Goal: Task Accomplishment & Management: Complete application form

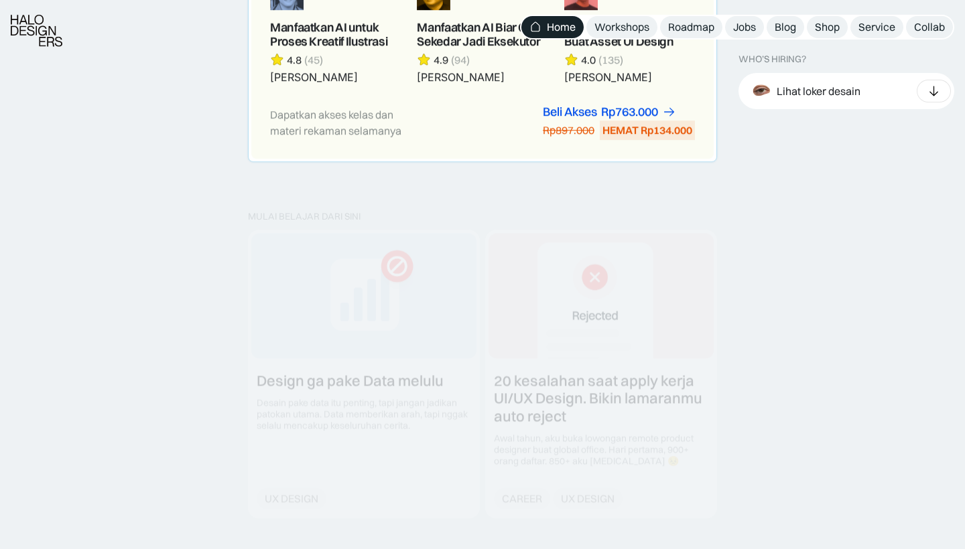
scroll to position [1428, 0]
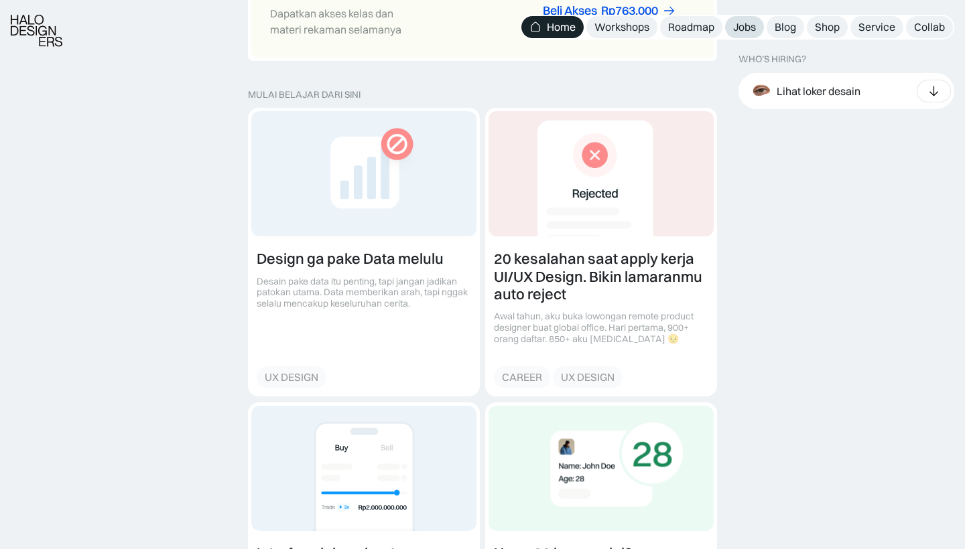
click at [746, 23] on div "Jobs" at bounding box center [744, 27] width 23 height 14
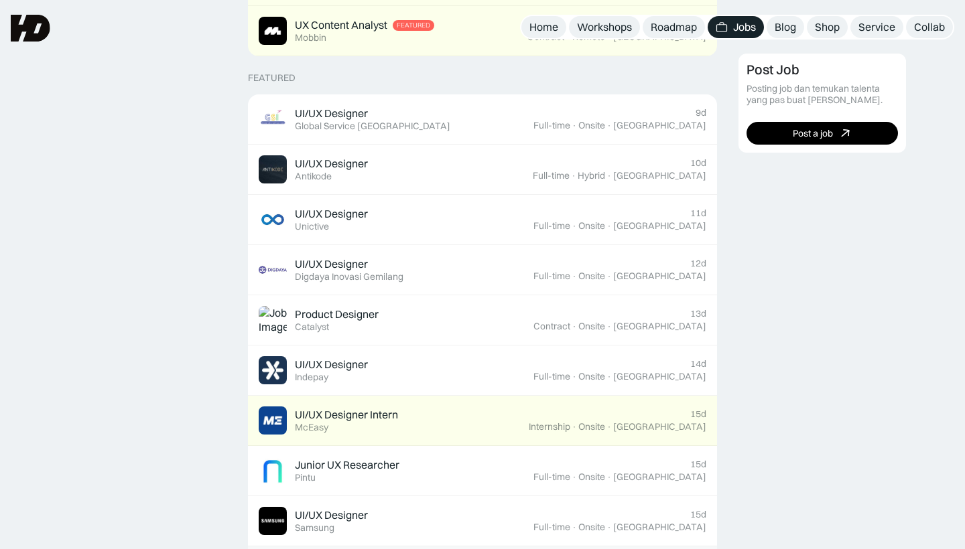
scroll to position [472, 0]
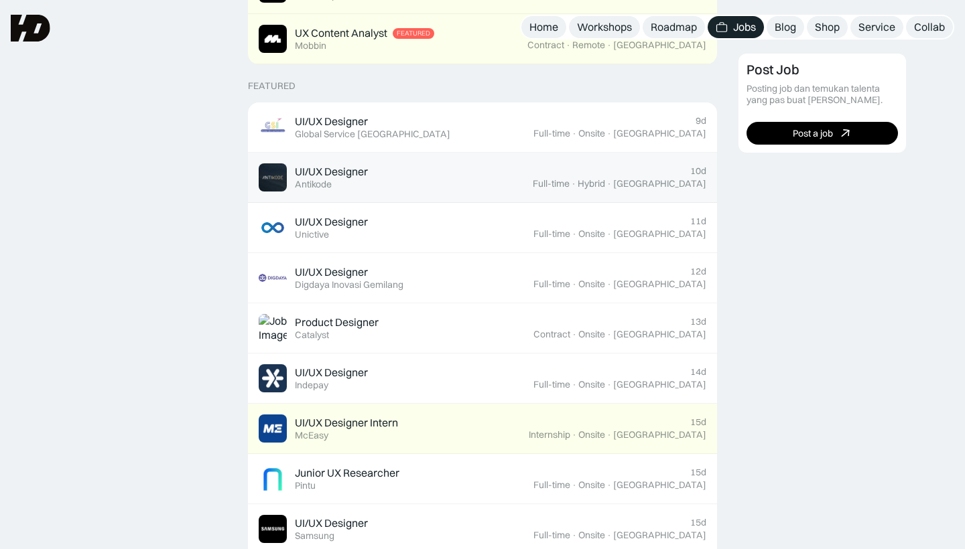
click at [354, 182] on div "UI/UX Designer Featured Antikode" at bounding box center [331, 177] width 73 height 25
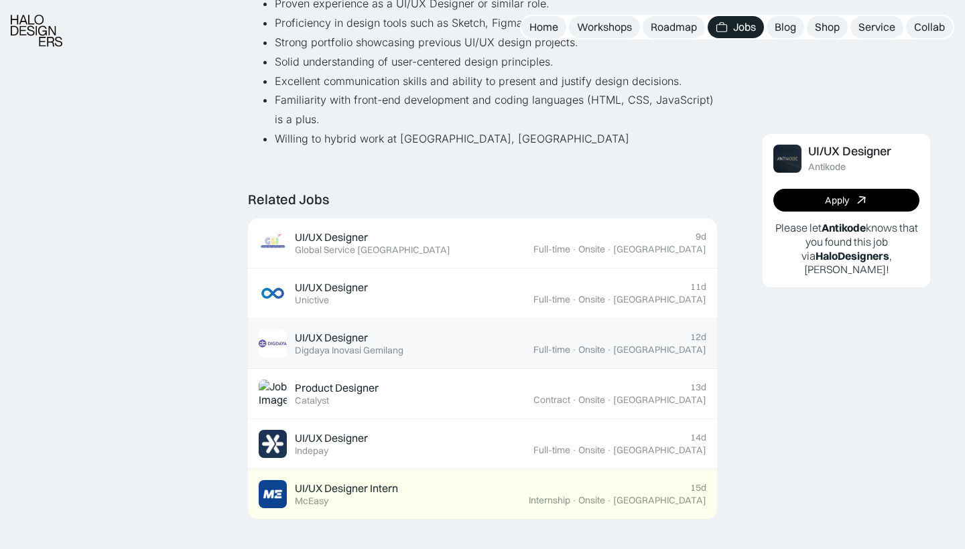
scroll to position [657, 0]
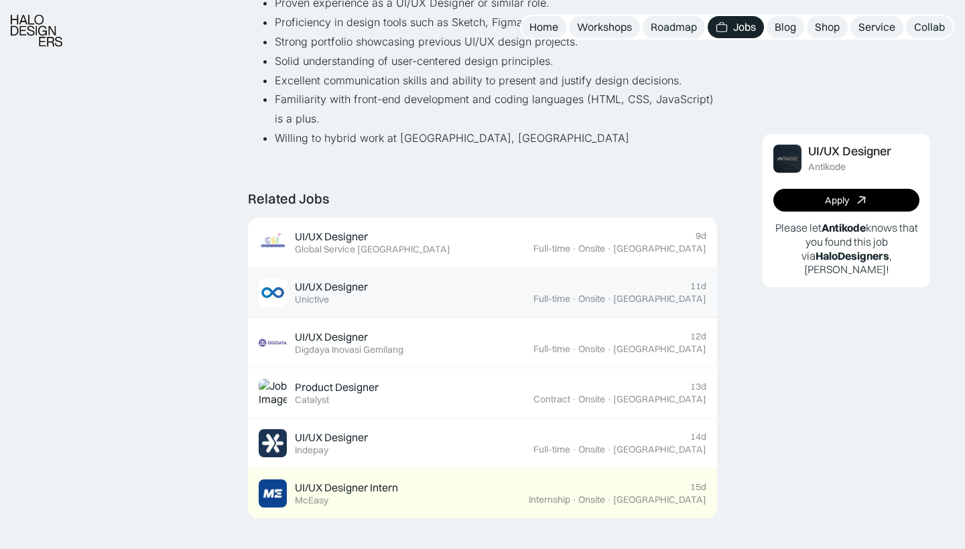
click at [365, 295] on div "UI/UX Designer Featured Unictive" at bounding box center [331, 292] width 73 height 25
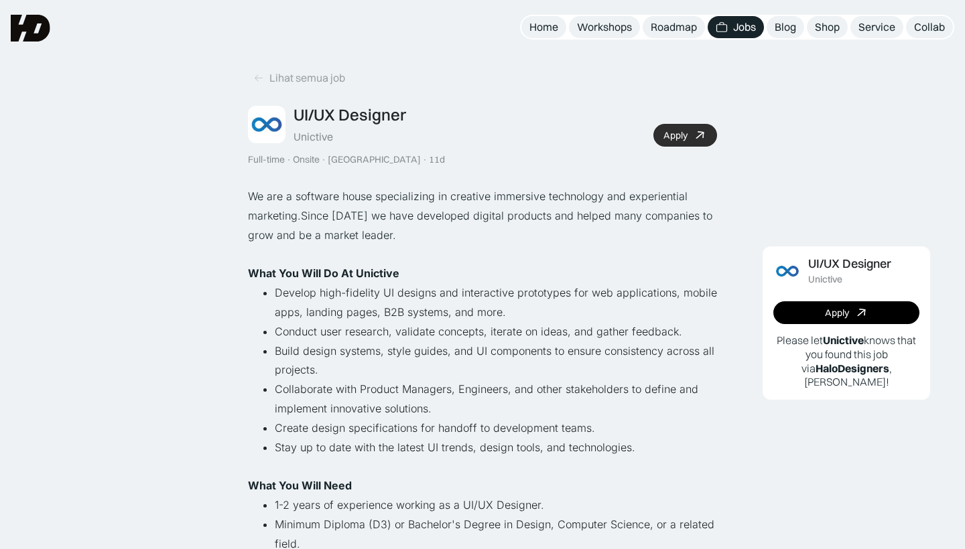
click at [675, 127] on link "Apply" at bounding box center [685, 135] width 64 height 23
click at [261, 76] on icon at bounding box center [258, 77] width 11 height 11
